Goal: Task Accomplishment & Management: Use online tool/utility

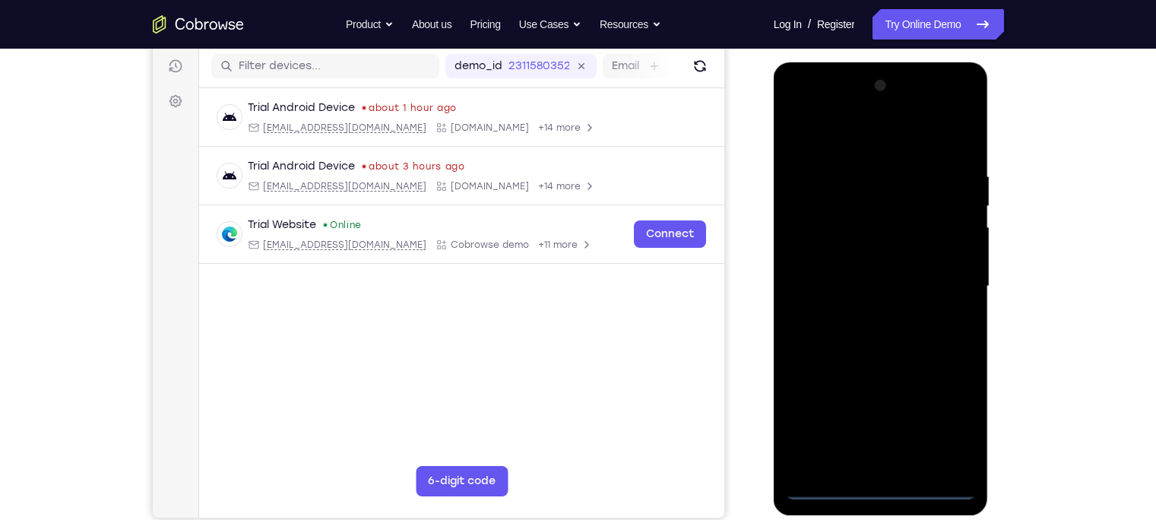
scroll to position [189, 0]
click at [892, 486] on div at bounding box center [881, 287] width 192 height 426
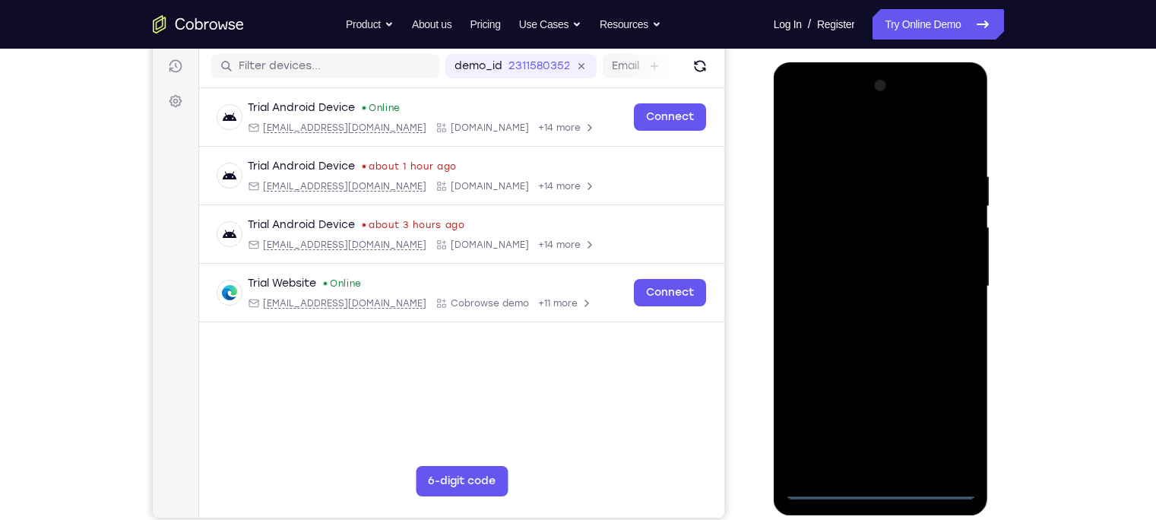
click at [946, 420] on div at bounding box center [881, 287] width 192 height 426
click at [840, 141] on div at bounding box center [881, 287] width 192 height 426
click at [950, 275] on div at bounding box center [881, 287] width 192 height 426
click at [867, 312] on div at bounding box center [881, 287] width 192 height 426
click at [869, 359] on div at bounding box center [881, 287] width 192 height 426
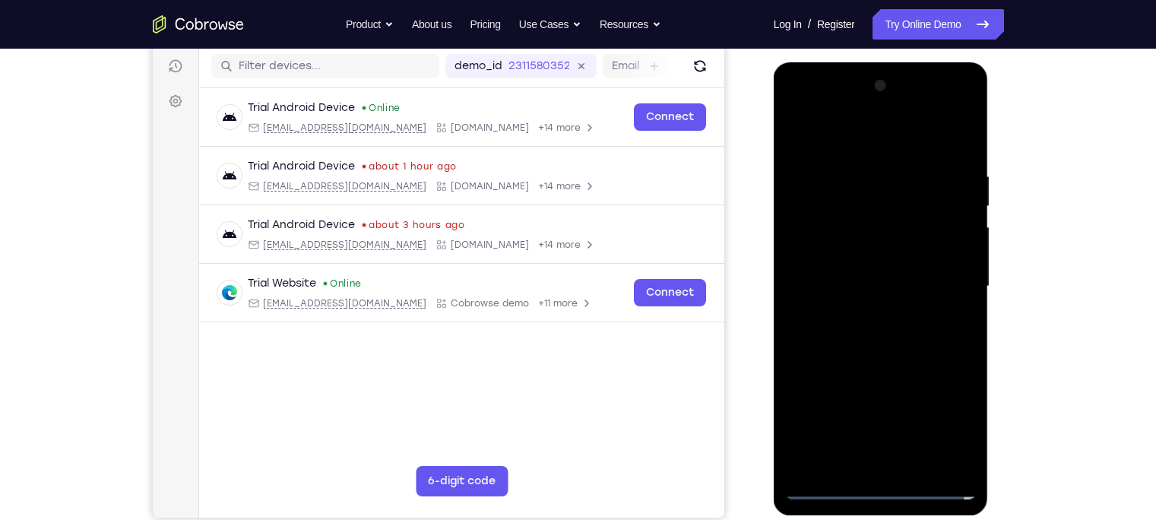
click at [843, 215] on div at bounding box center [881, 287] width 192 height 426
click at [867, 246] on div at bounding box center [881, 287] width 192 height 426
click at [842, 226] on div at bounding box center [881, 287] width 192 height 426
click at [910, 249] on div at bounding box center [881, 287] width 192 height 426
click at [871, 327] on div at bounding box center [881, 287] width 192 height 426
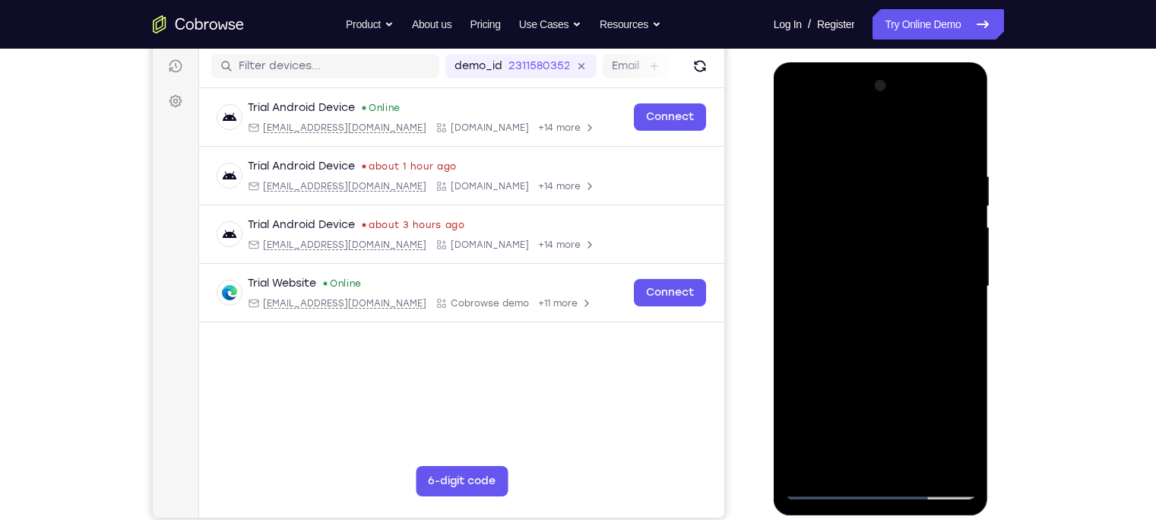
click at [944, 106] on div at bounding box center [881, 287] width 192 height 426
click at [804, 109] on div at bounding box center [881, 287] width 192 height 426
click at [912, 33] on link "Try Online Demo" at bounding box center [938, 24] width 131 height 30
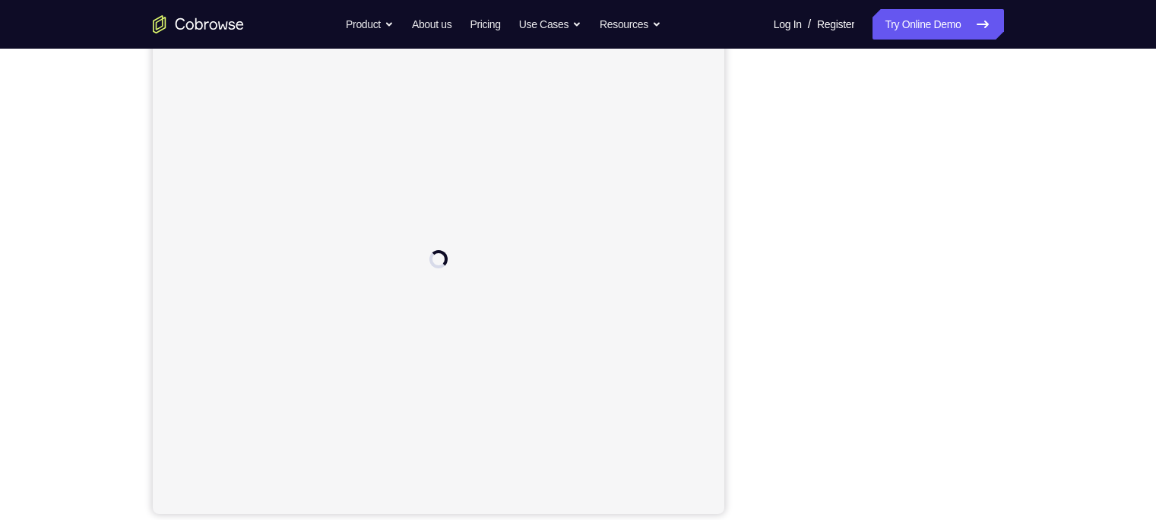
scroll to position [182, 0]
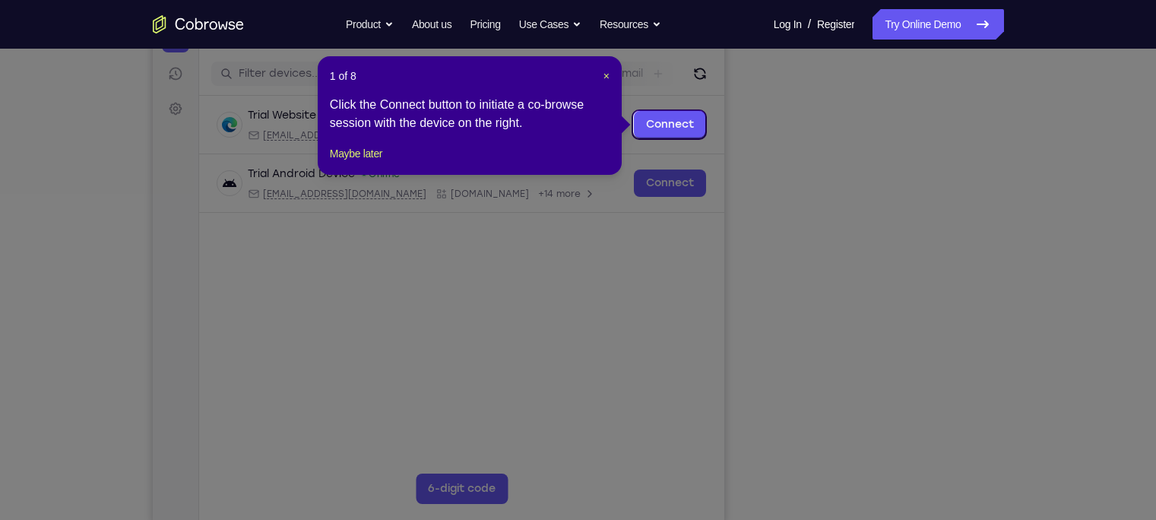
click at [600, 71] on header "1 of 8 ×" at bounding box center [470, 75] width 280 height 15
click at [601, 73] on header "1 of 8 ×" at bounding box center [470, 75] width 280 height 15
click at [607, 74] on span "×" at bounding box center [607, 76] width 6 height 12
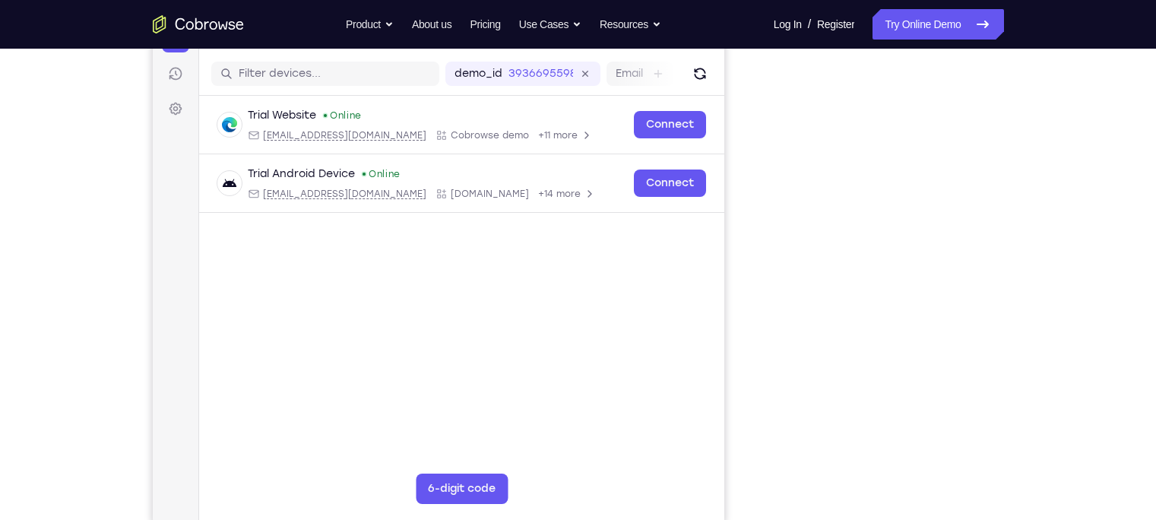
click at [1054, 382] on div "Your Support Agent Your Customer Web iOS Android Next Steps We’d be happy to gi…" at bounding box center [578, 368] width 973 height 1003
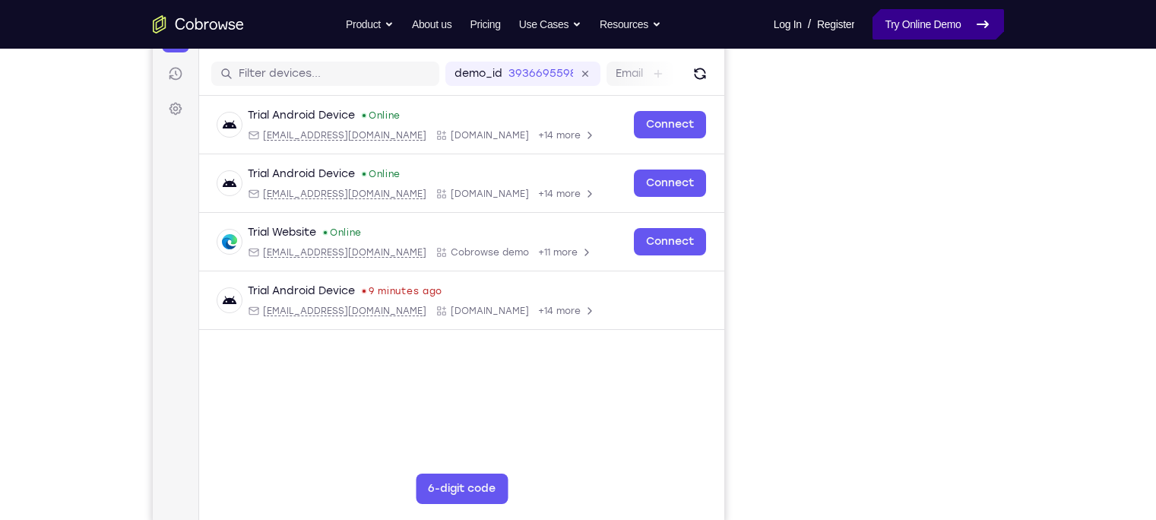
click at [908, 12] on link "Try Online Demo" at bounding box center [938, 24] width 131 height 30
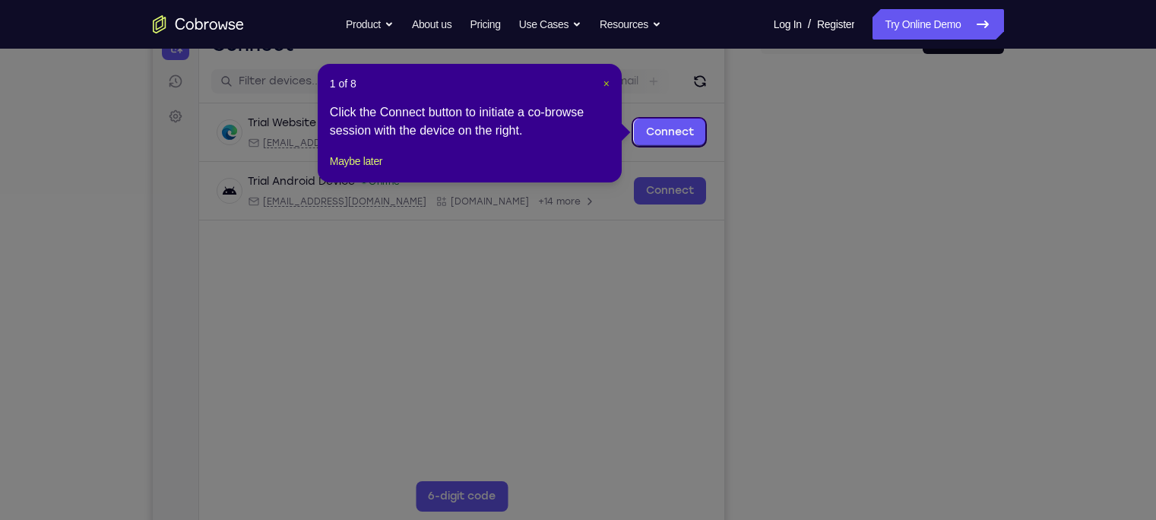
click at [605, 85] on span "×" at bounding box center [607, 84] width 6 height 12
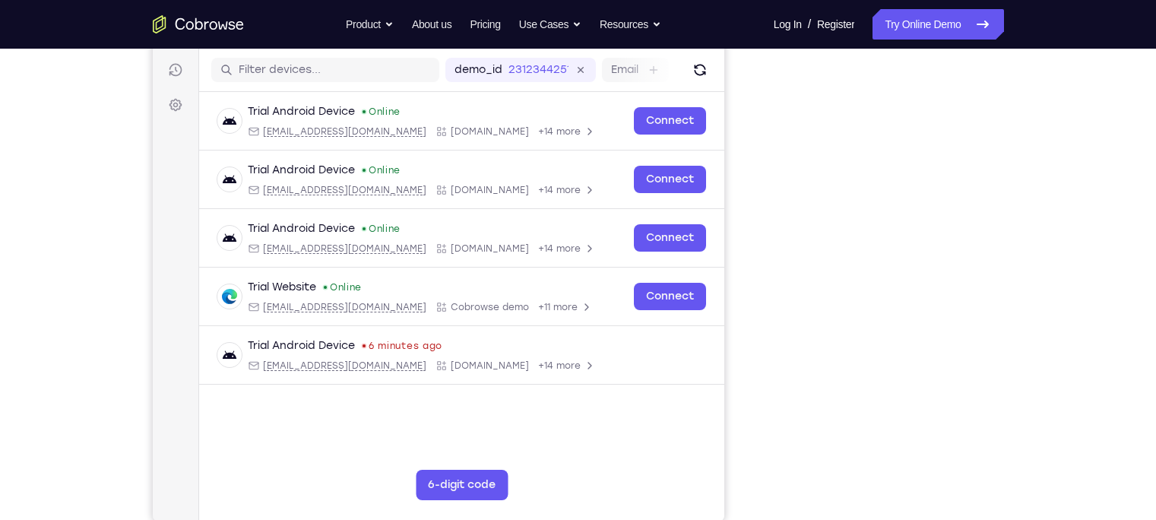
scroll to position [193, 0]
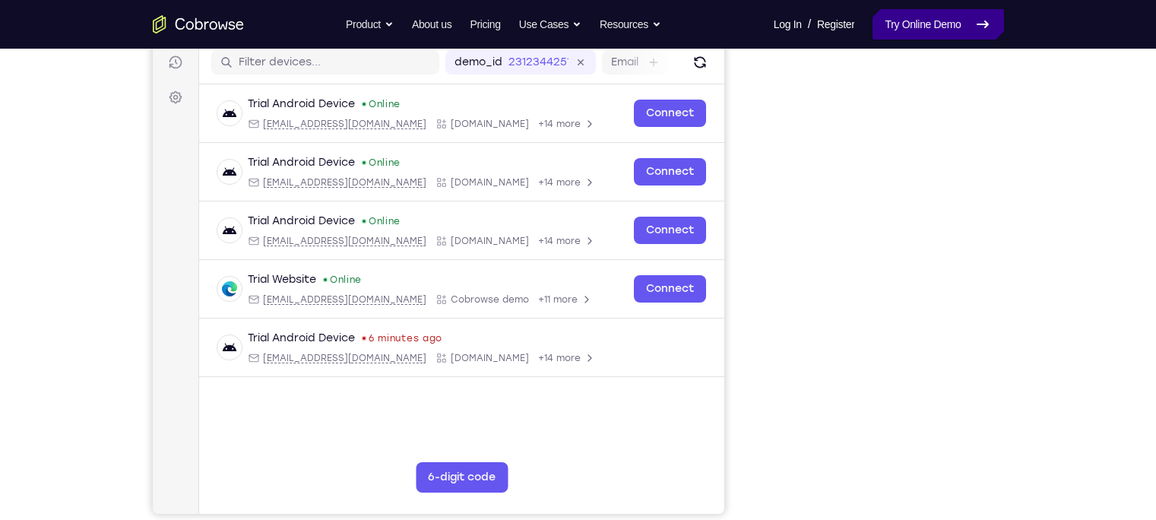
click at [917, 36] on link "Try Online Demo" at bounding box center [938, 24] width 131 height 30
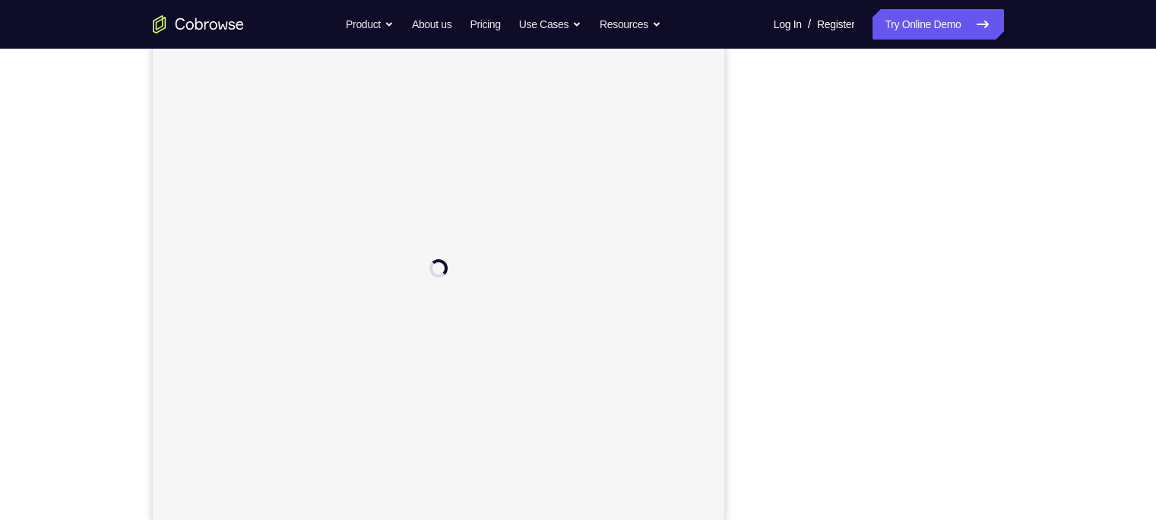
scroll to position [185, 0]
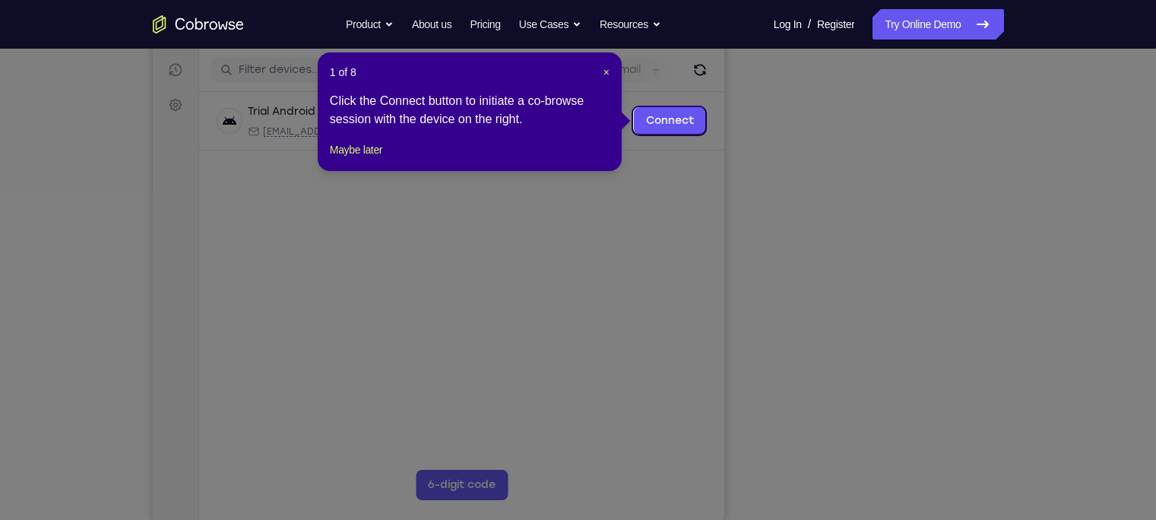
click at [975, 490] on icon at bounding box center [585, 260] width 1171 height 520
click at [604, 69] on span "×" at bounding box center [607, 72] width 6 height 12
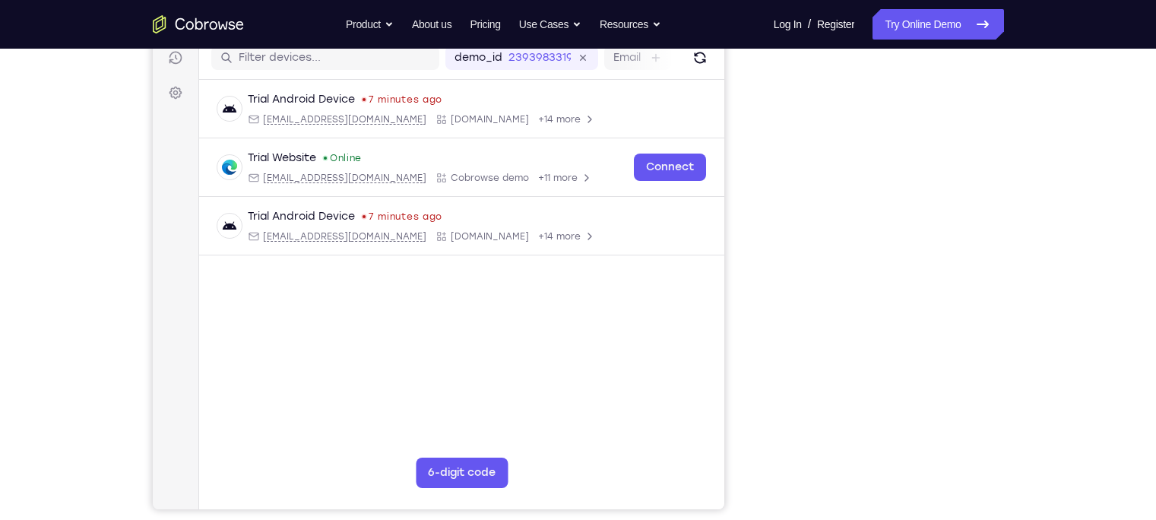
scroll to position [196, 0]
